Goal: Check status: Check status

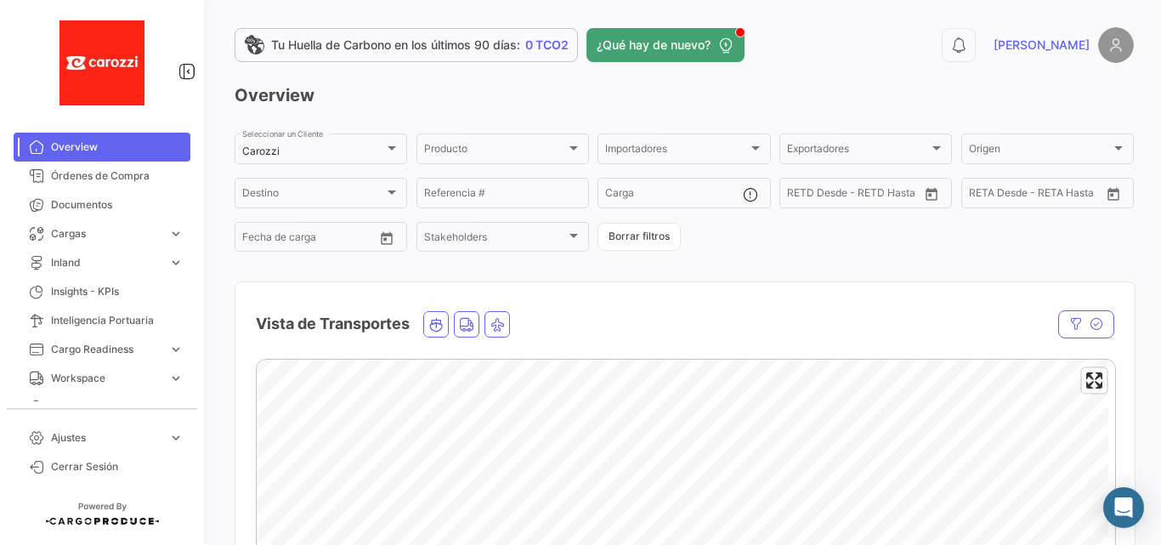
scroll to position [57, 0]
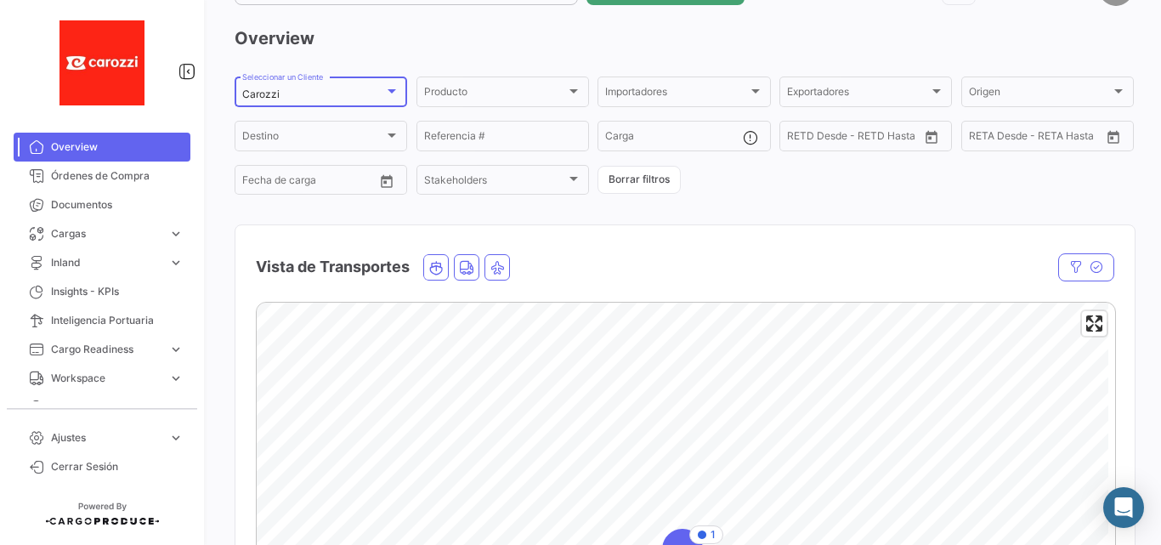
click at [286, 95] on div "Carozzi" at bounding box center [313, 94] width 142 height 12
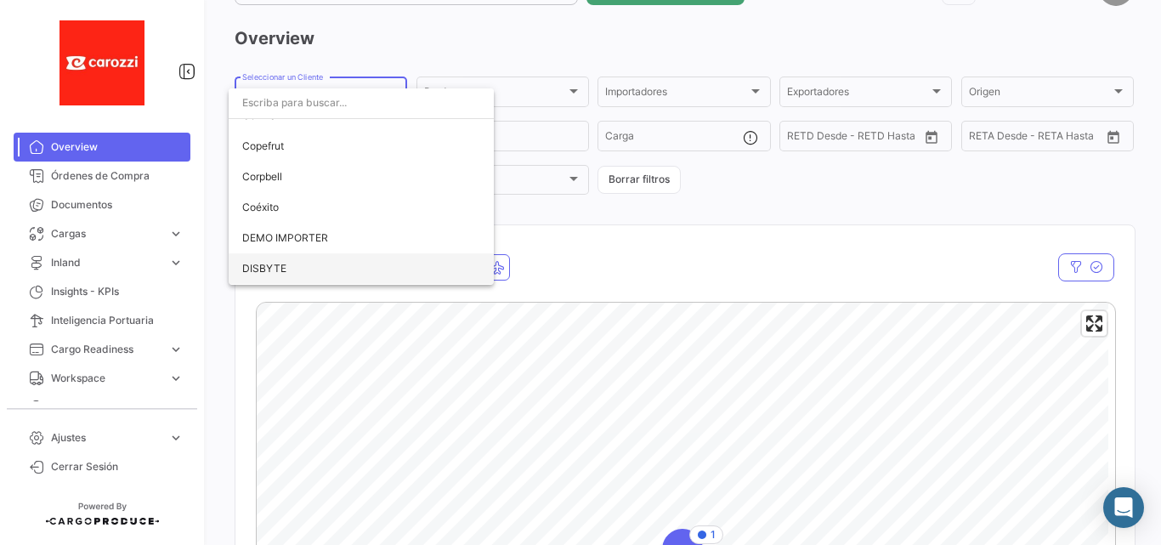
scroll to position [1364, 0]
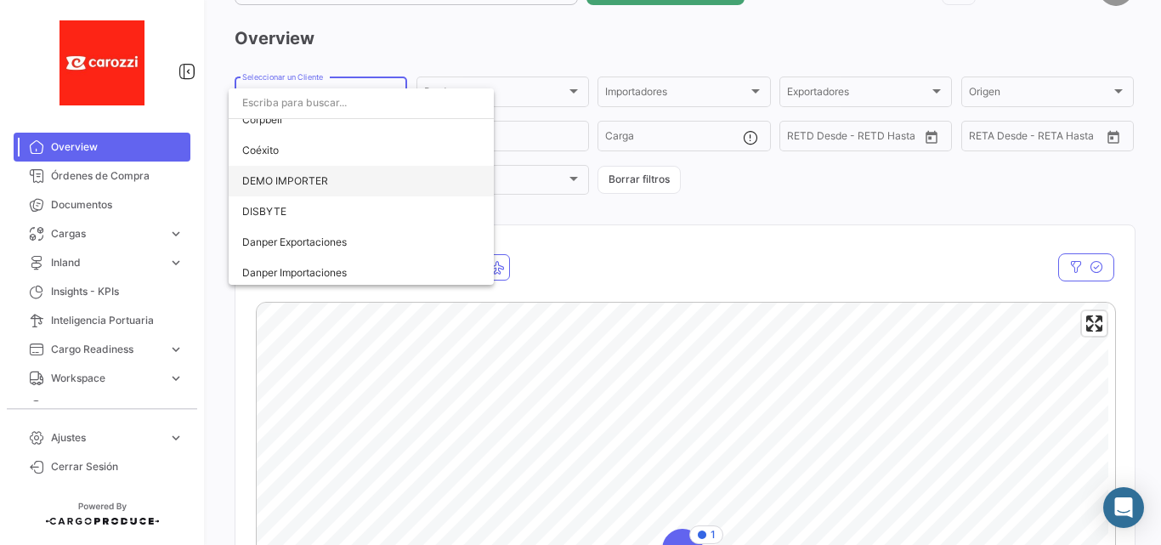
click at [333, 178] on span "DEMO IMPORTER" at bounding box center [361, 181] width 238 height 31
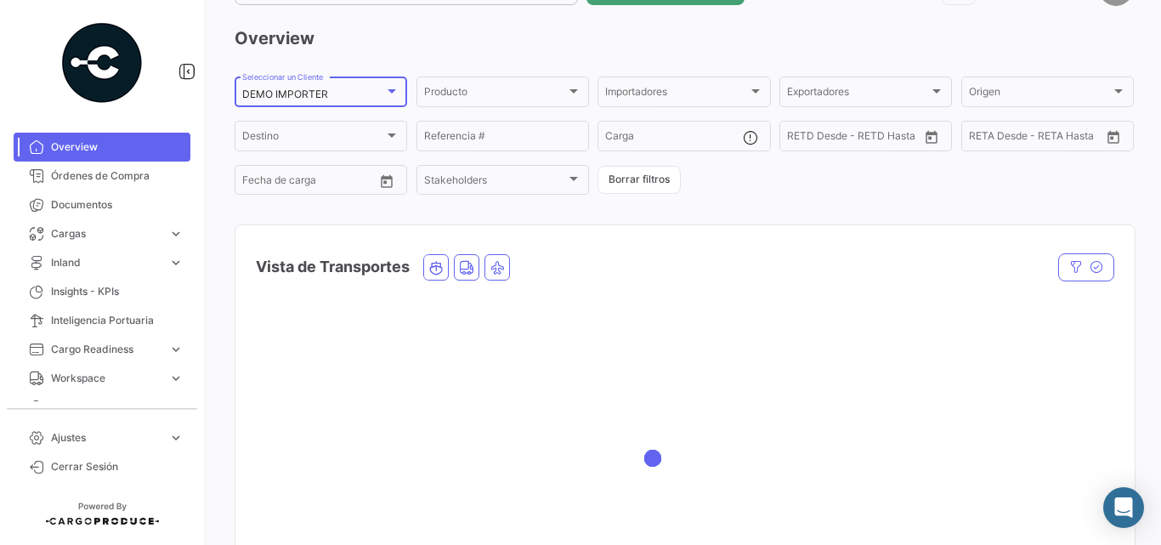
click at [353, 96] on div "DEMO IMPORTER" at bounding box center [313, 94] width 142 height 12
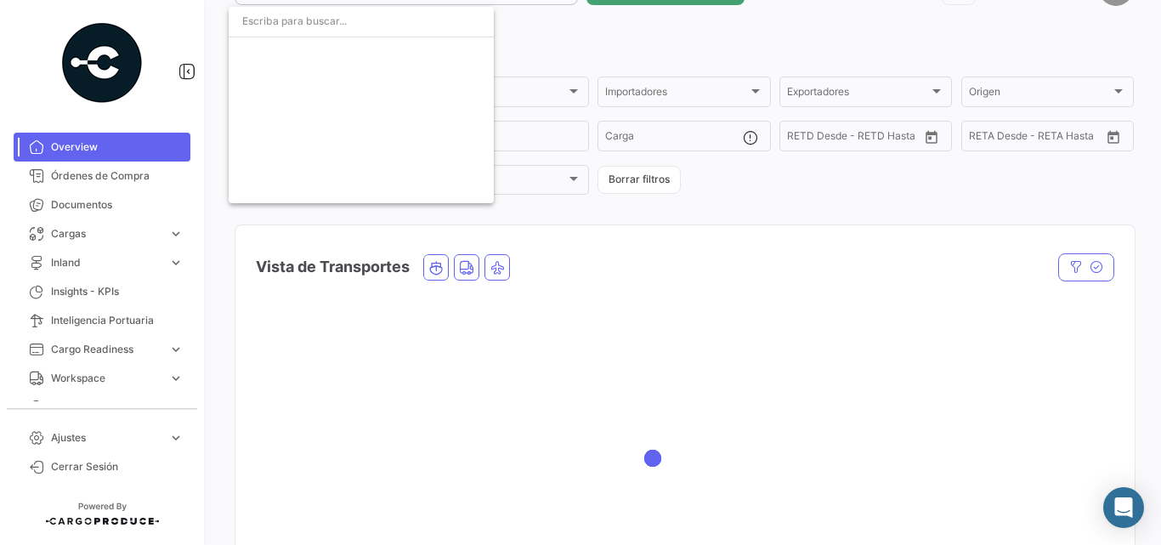
scroll to position [1426, 0]
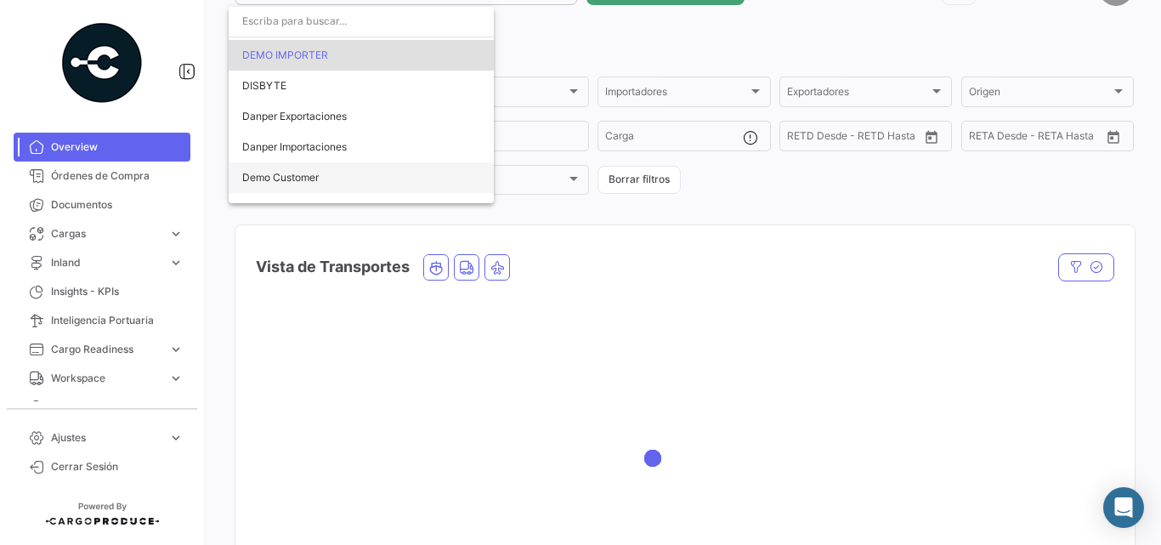
click at [319, 173] on span "Demo Customer" at bounding box center [280, 177] width 77 height 13
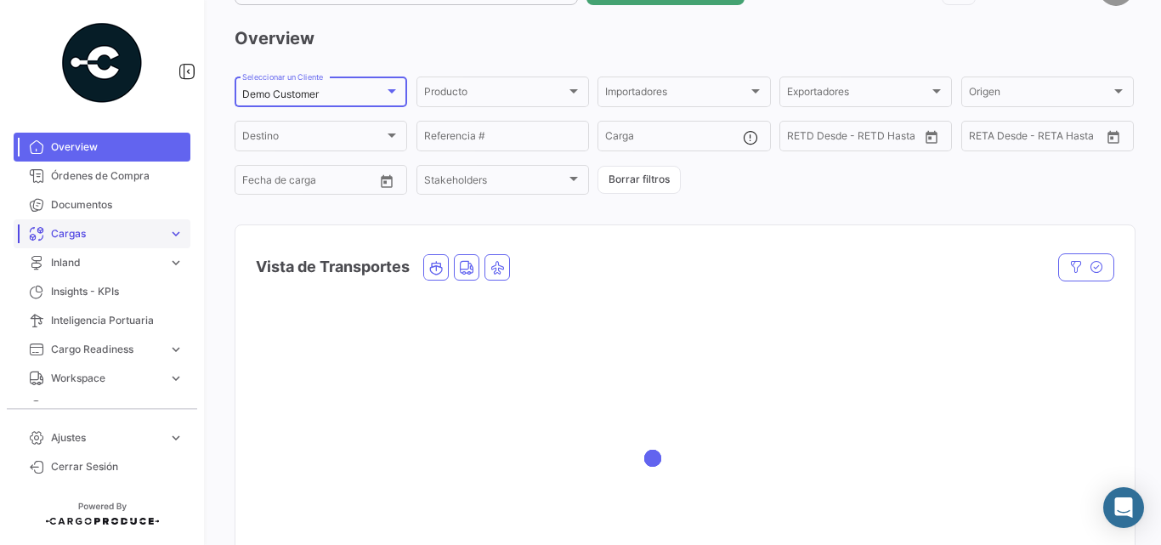
click at [101, 234] on span "Cargas" at bounding box center [106, 233] width 111 height 15
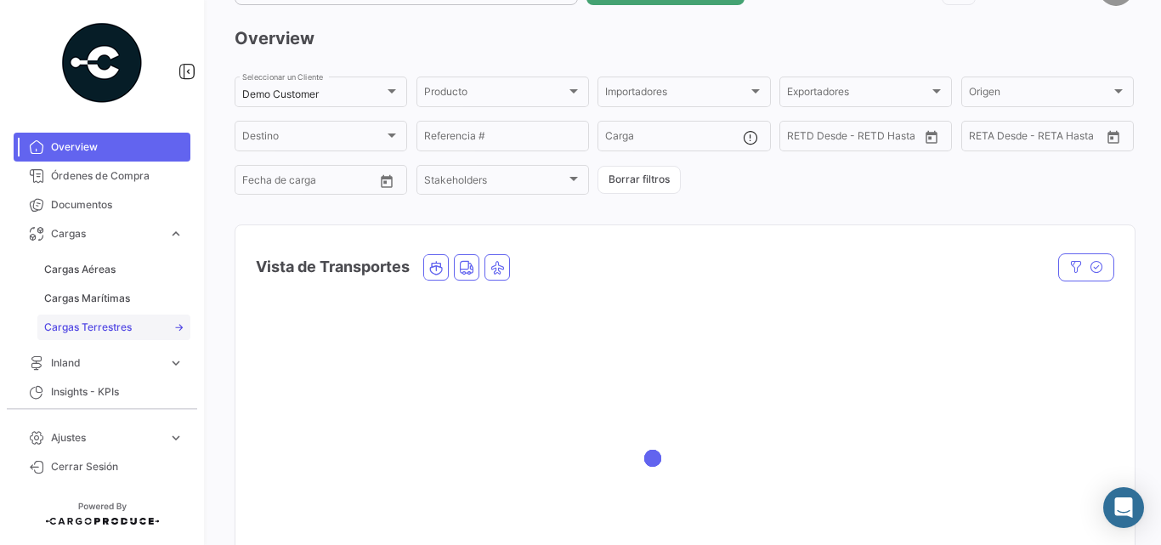
click at [112, 330] on span "Cargas Terrestres" at bounding box center [88, 327] width 88 height 15
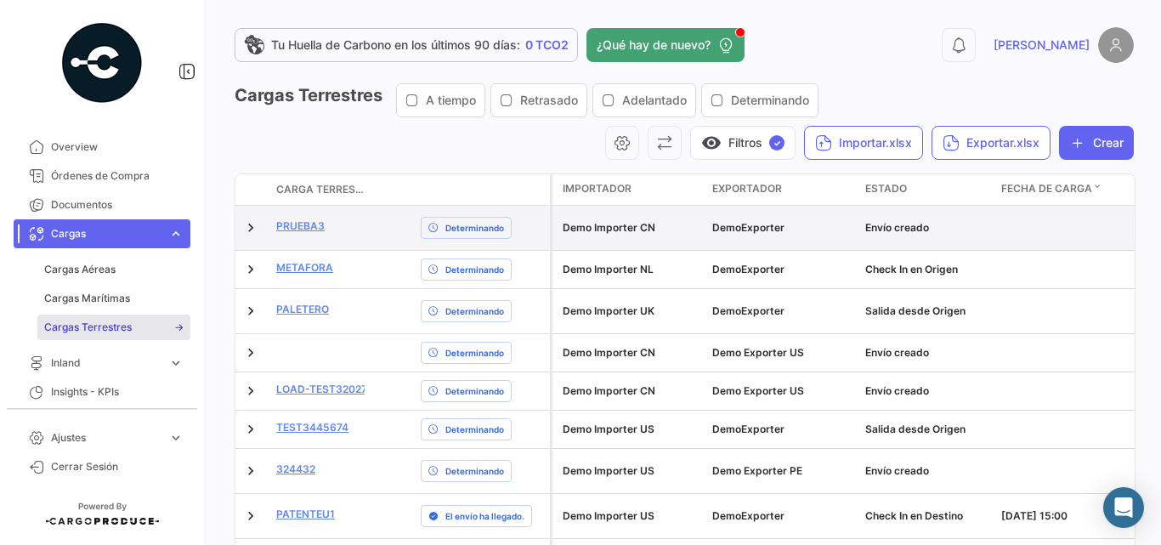
scroll to position [113, 0]
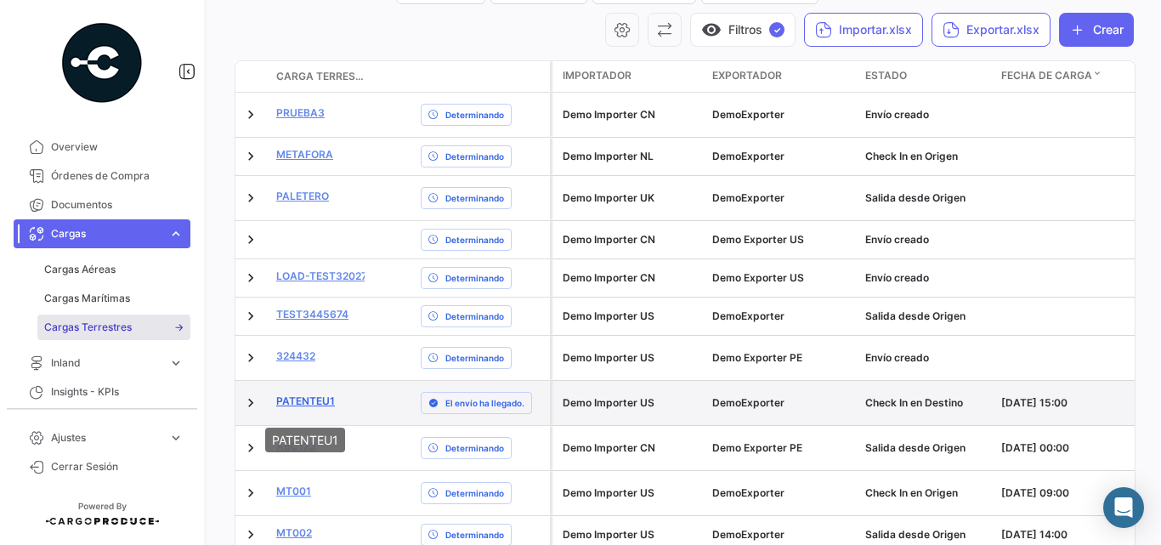
click at [323, 404] on link "PATENTEU1" at bounding box center [305, 401] width 59 height 15
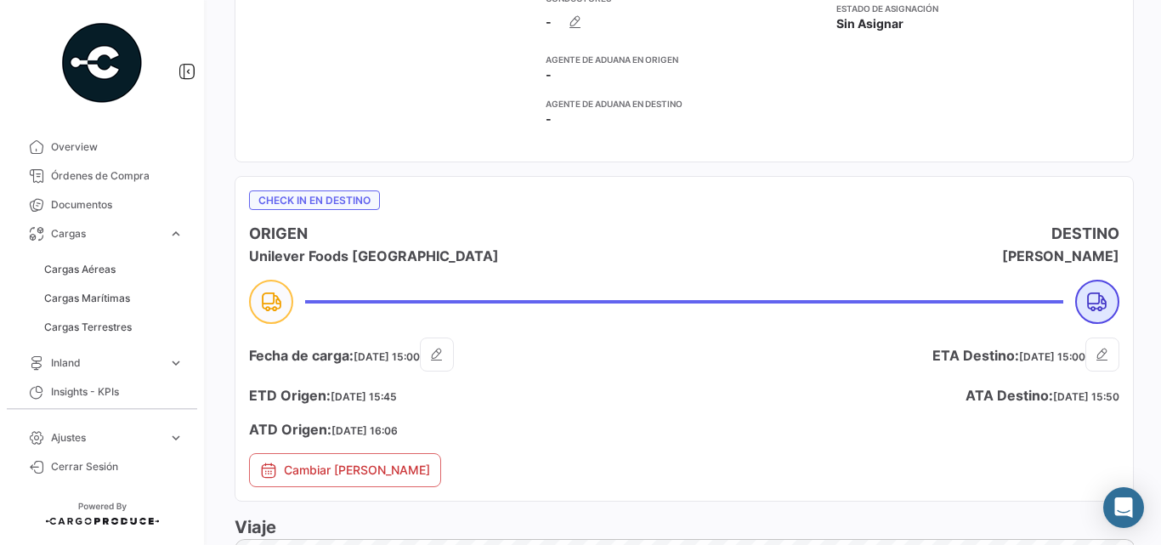
scroll to position [680, 0]
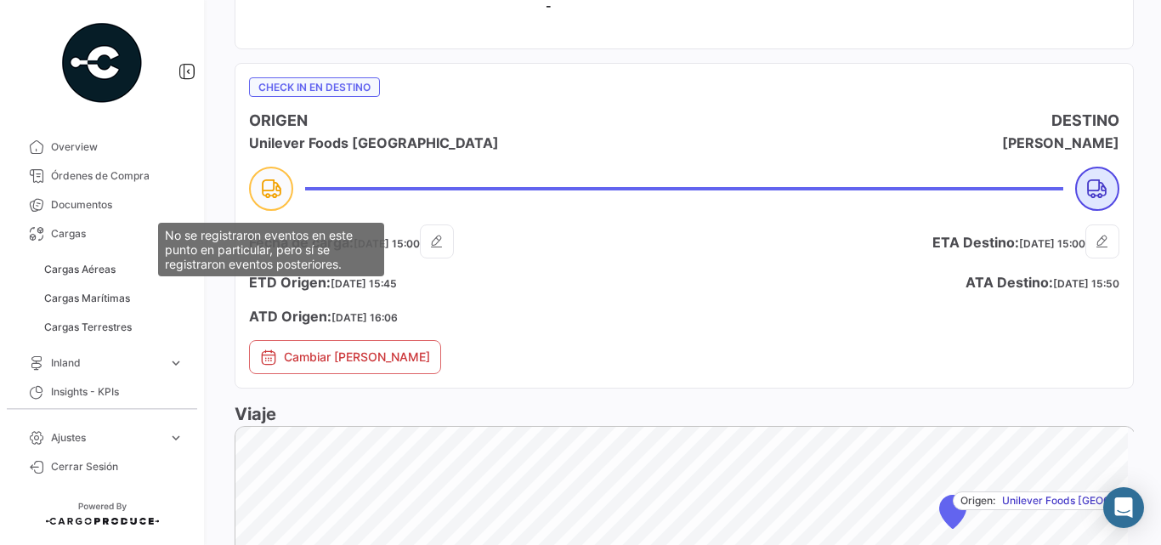
click at [281, 189] on icon at bounding box center [271, 189] width 44 height 44
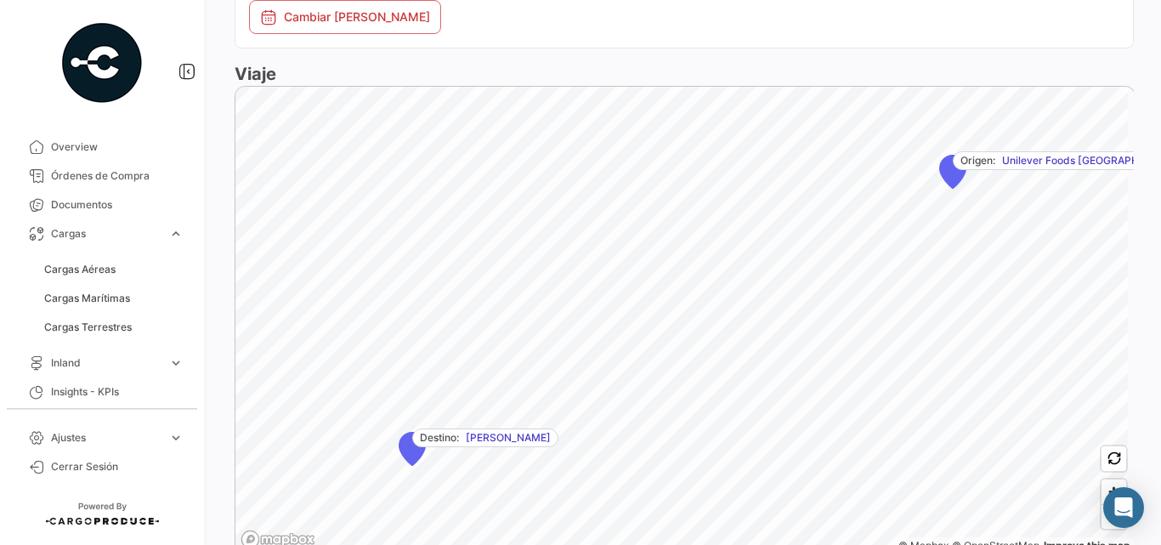
scroll to position [1077, 0]
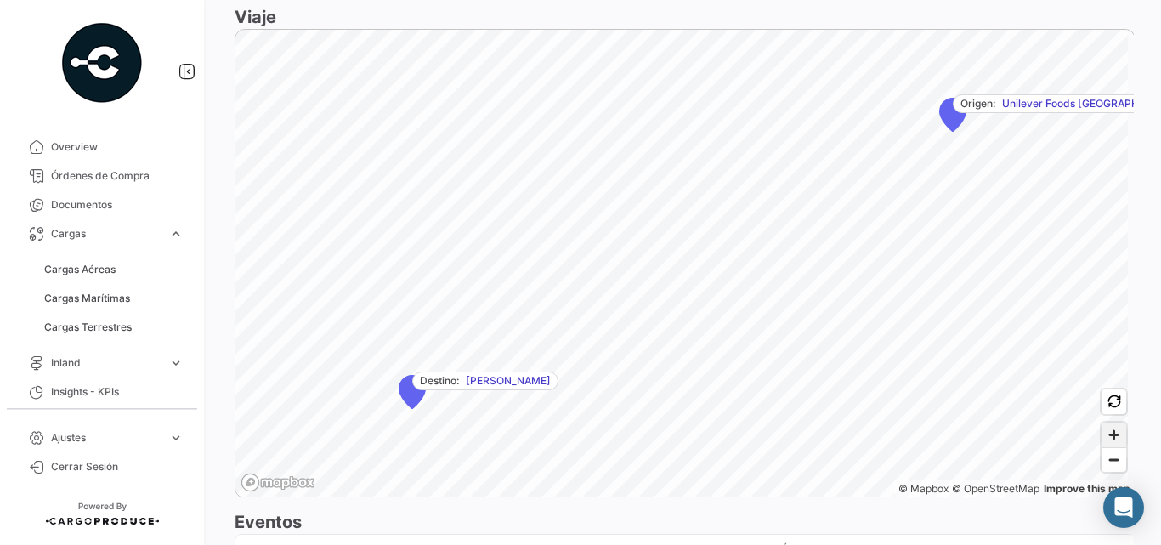
click at [1110, 422] on span "Zoom in" at bounding box center [1114, 434] width 25 height 25
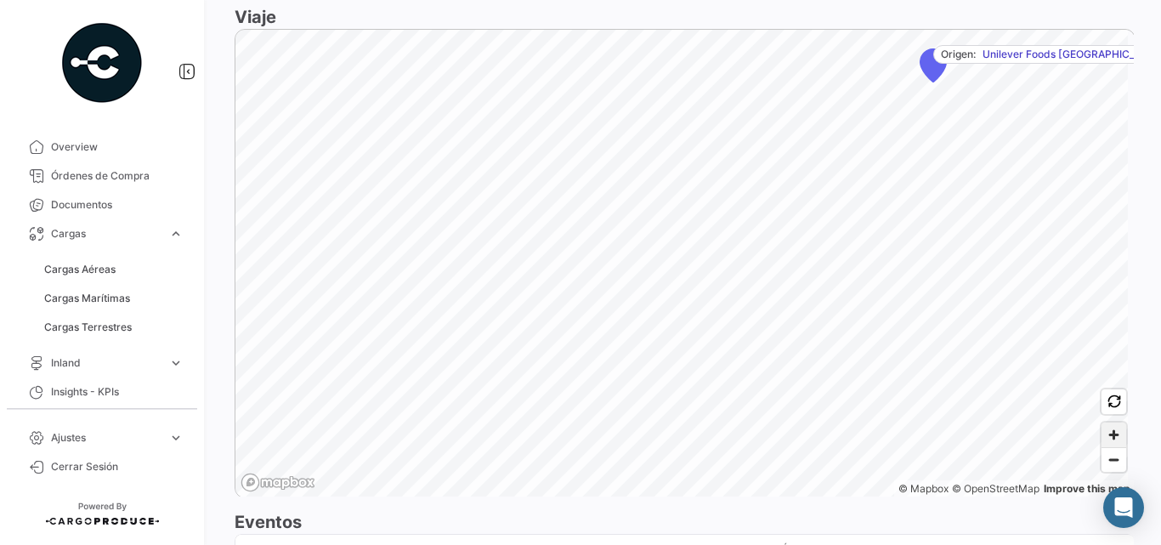
click at [1108, 432] on span "Zoom in" at bounding box center [1114, 434] width 25 height 25
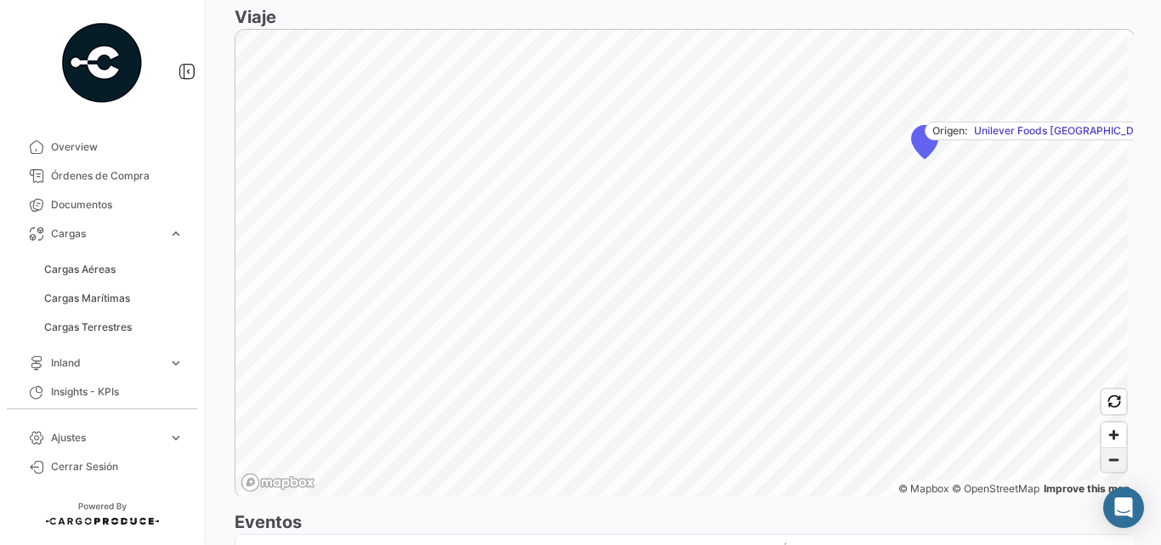
click at [1104, 458] on span "Zoom out" at bounding box center [1114, 460] width 25 height 24
click at [479, 246] on icon "Map marker" at bounding box center [482, 247] width 26 height 33
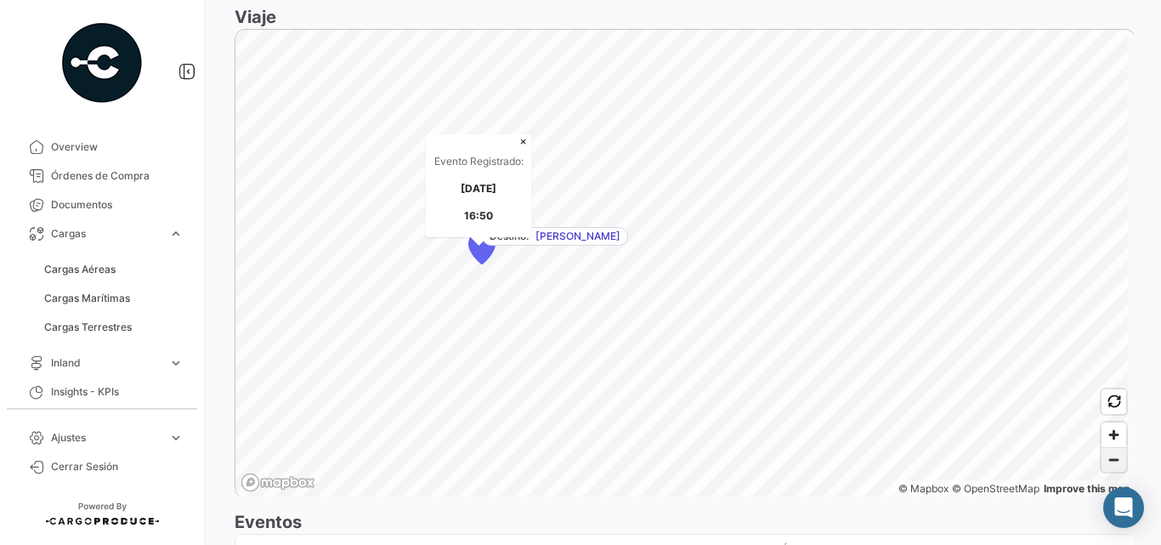
click at [1107, 457] on span "Zoom out" at bounding box center [1114, 460] width 25 height 24
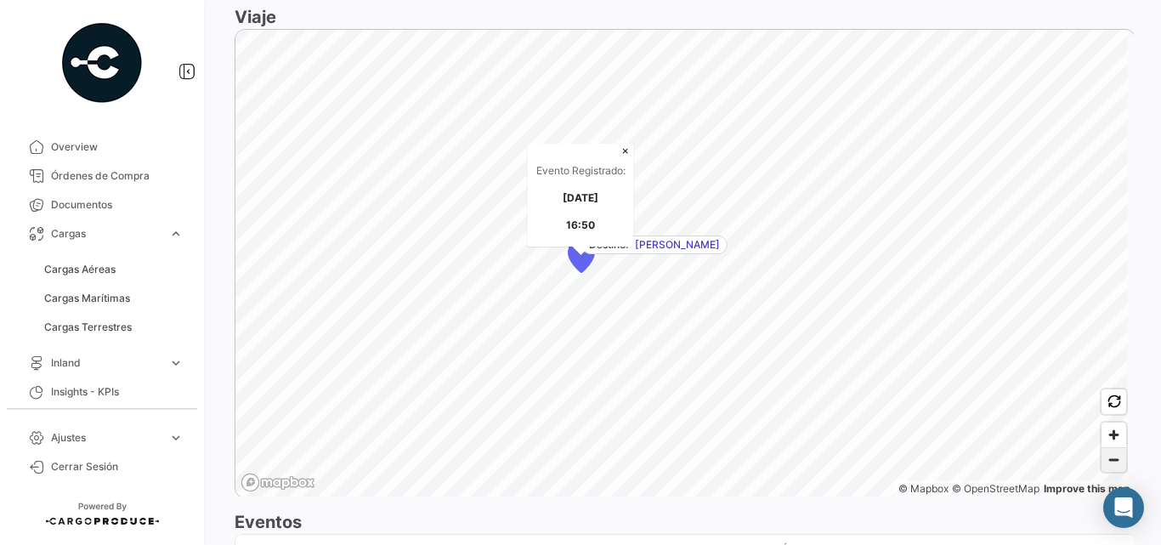
click at [1107, 457] on span "Zoom out" at bounding box center [1114, 460] width 25 height 24
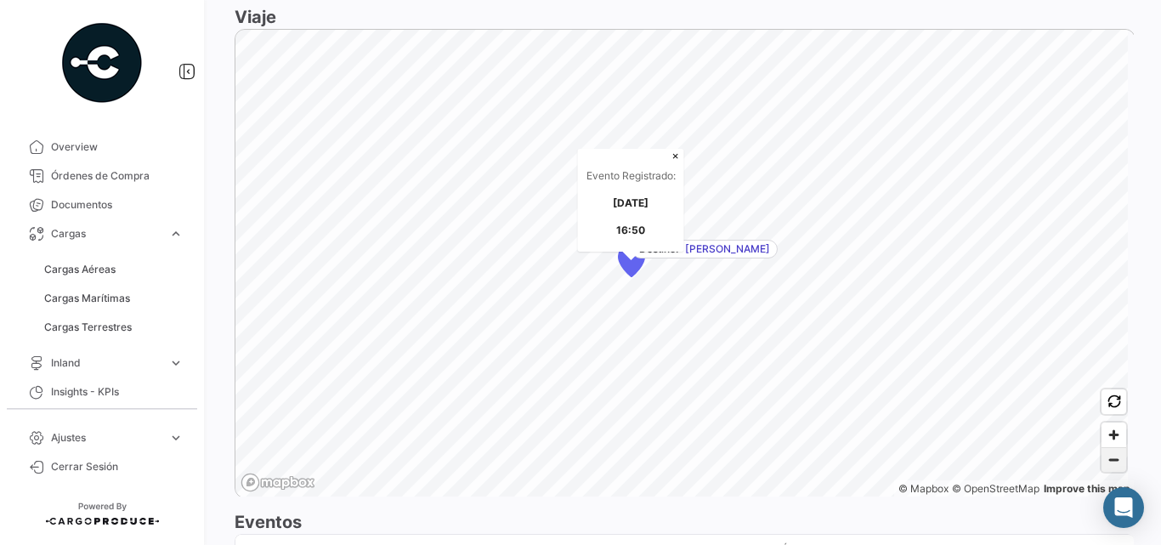
click at [1106, 457] on span "Zoom out" at bounding box center [1114, 460] width 25 height 24
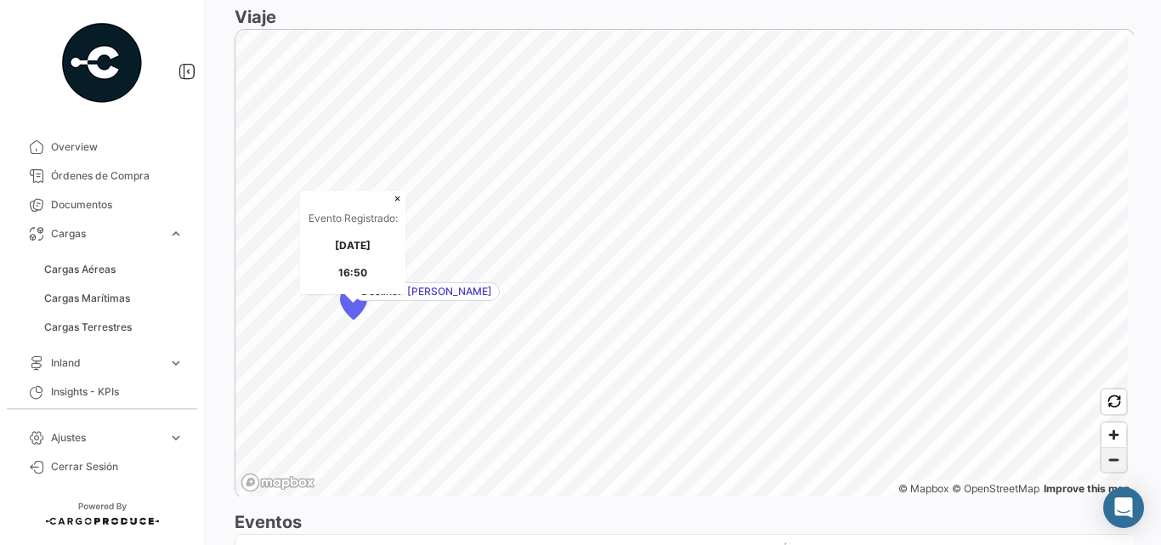
click at [1104, 461] on span "Zoom out" at bounding box center [1114, 460] width 25 height 24
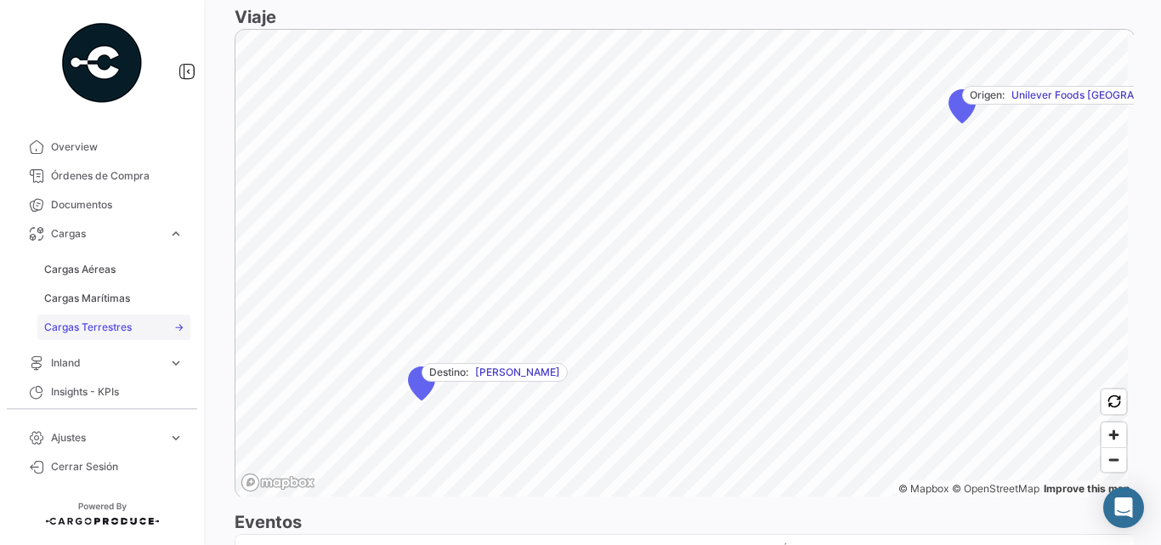
click at [84, 322] on span "Cargas Terrestres" at bounding box center [88, 327] width 88 height 15
